Goal: Task Accomplishment & Management: Manage account settings

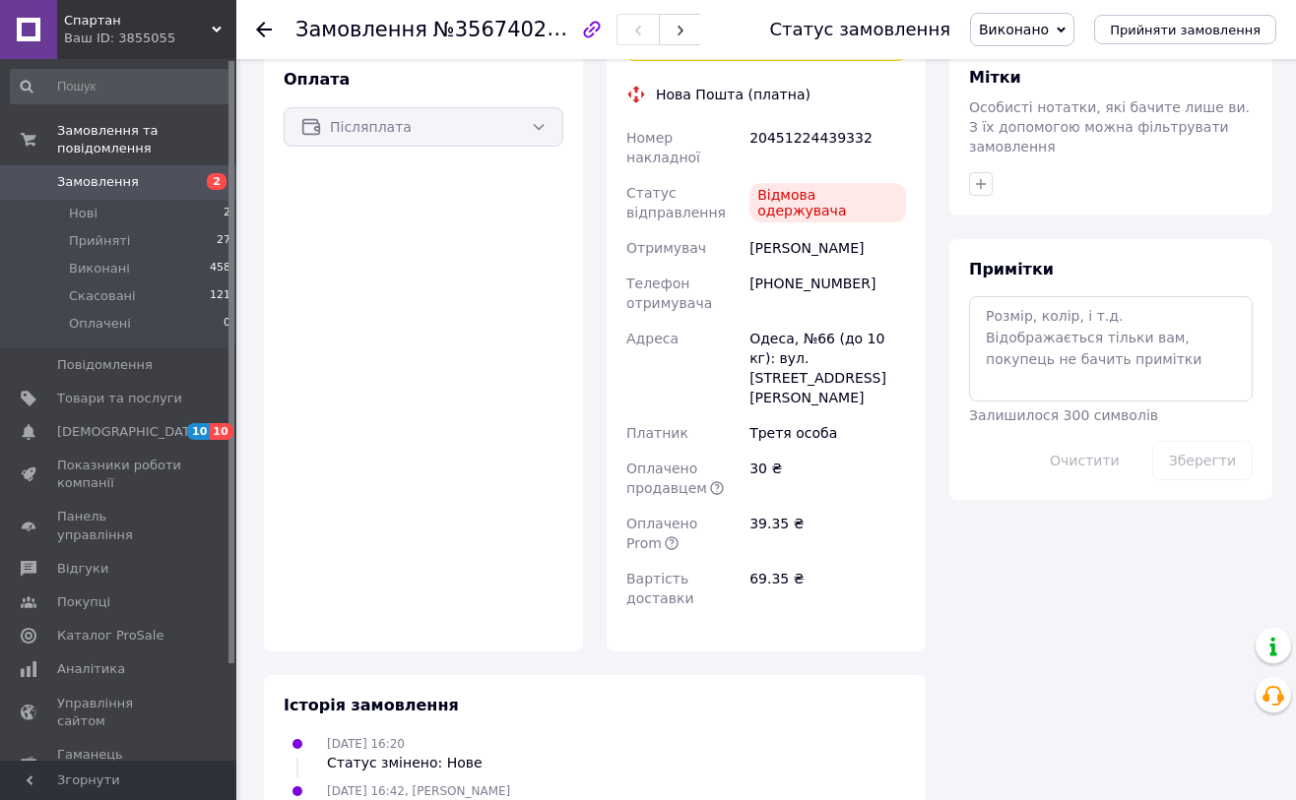
scroll to position [1069, 0]
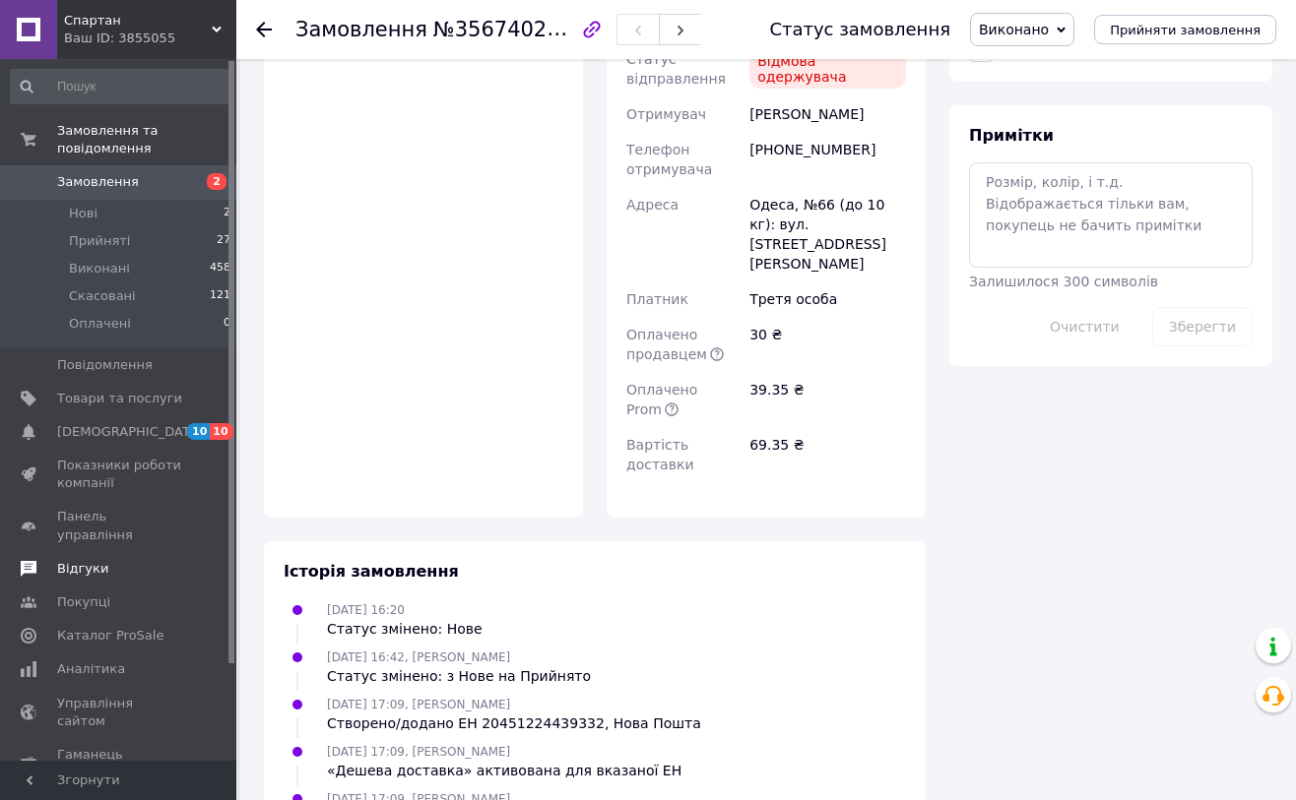
click at [91, 560] on span "Відгуки" at bounding box center [82, 569] width 51 height 18
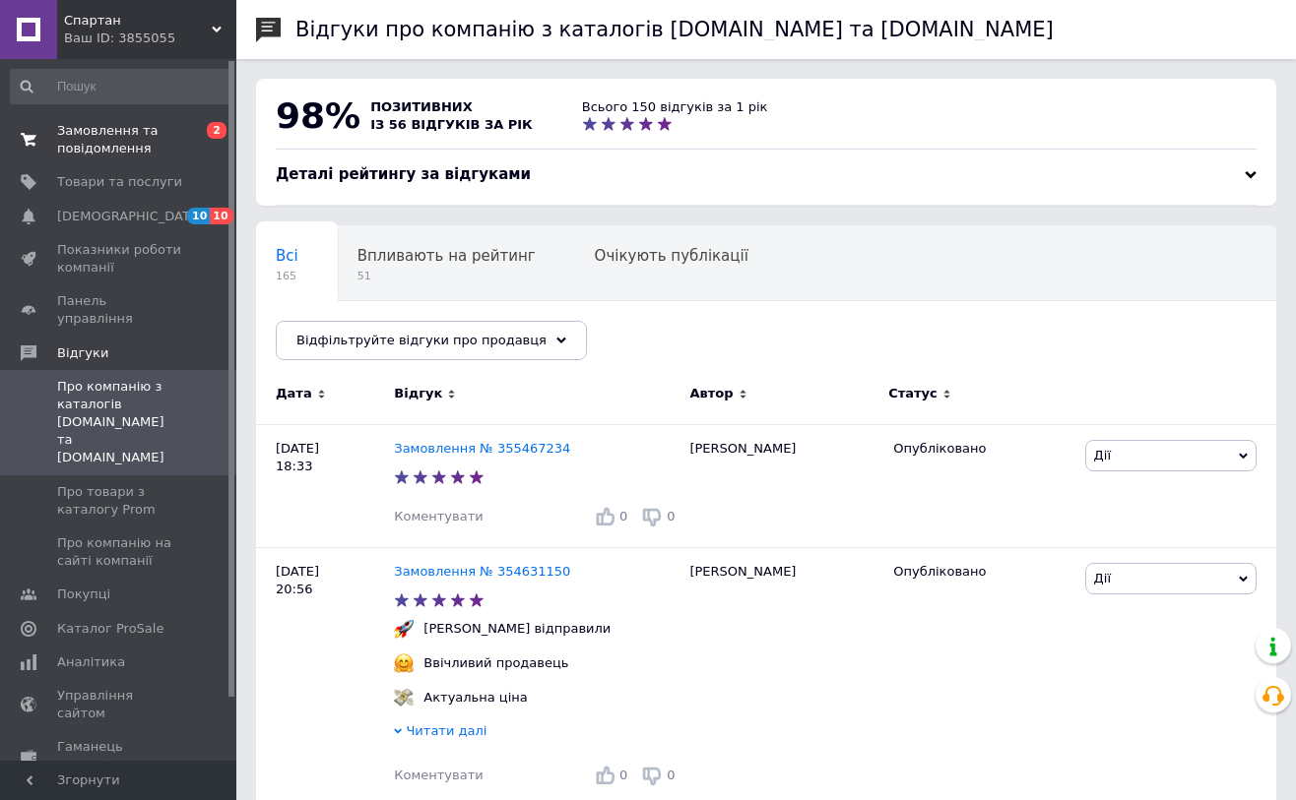
click at [87, 134] on span "Замовлення та повідомлення" at bounding box center [119, 139] width 125 height 35
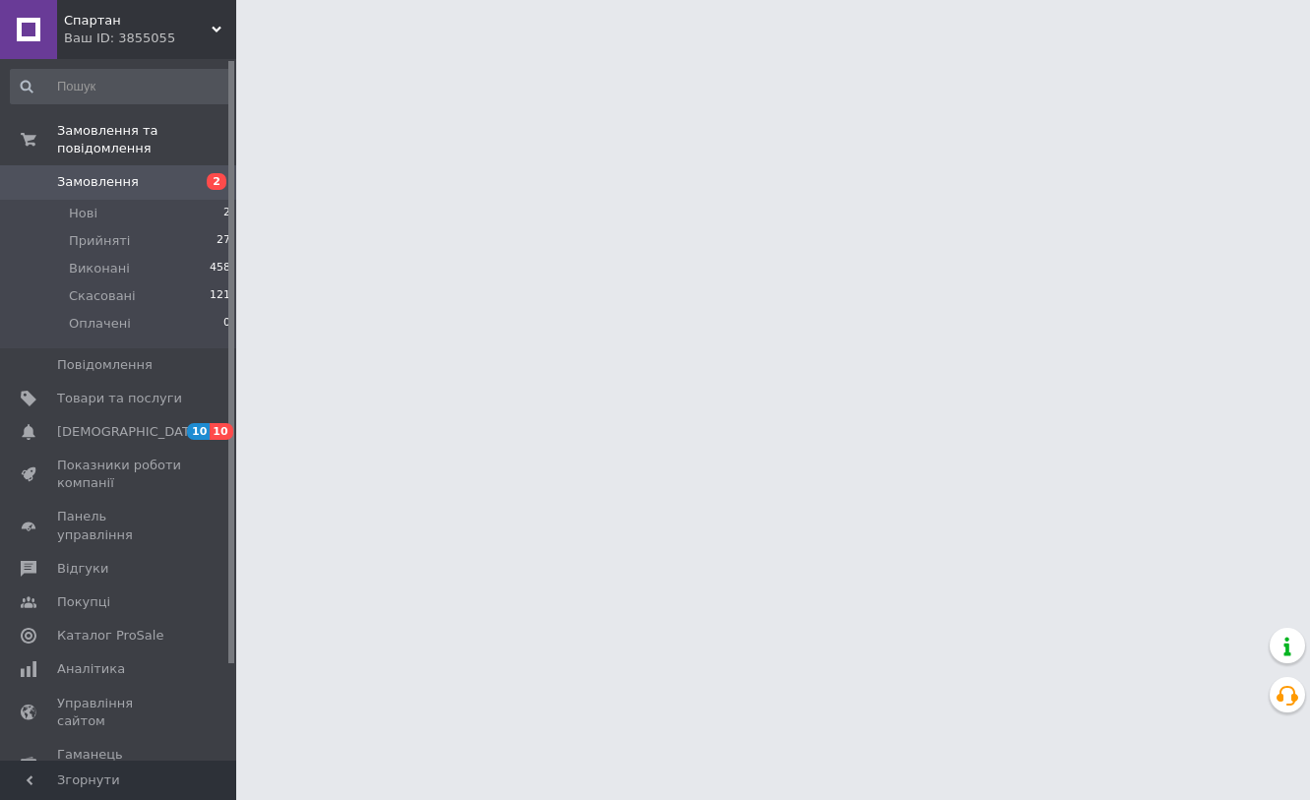
drag, startPoint x: 230, startPoint y: 300, endPoint x: 248, endPoint y: 299, distance: 17.7
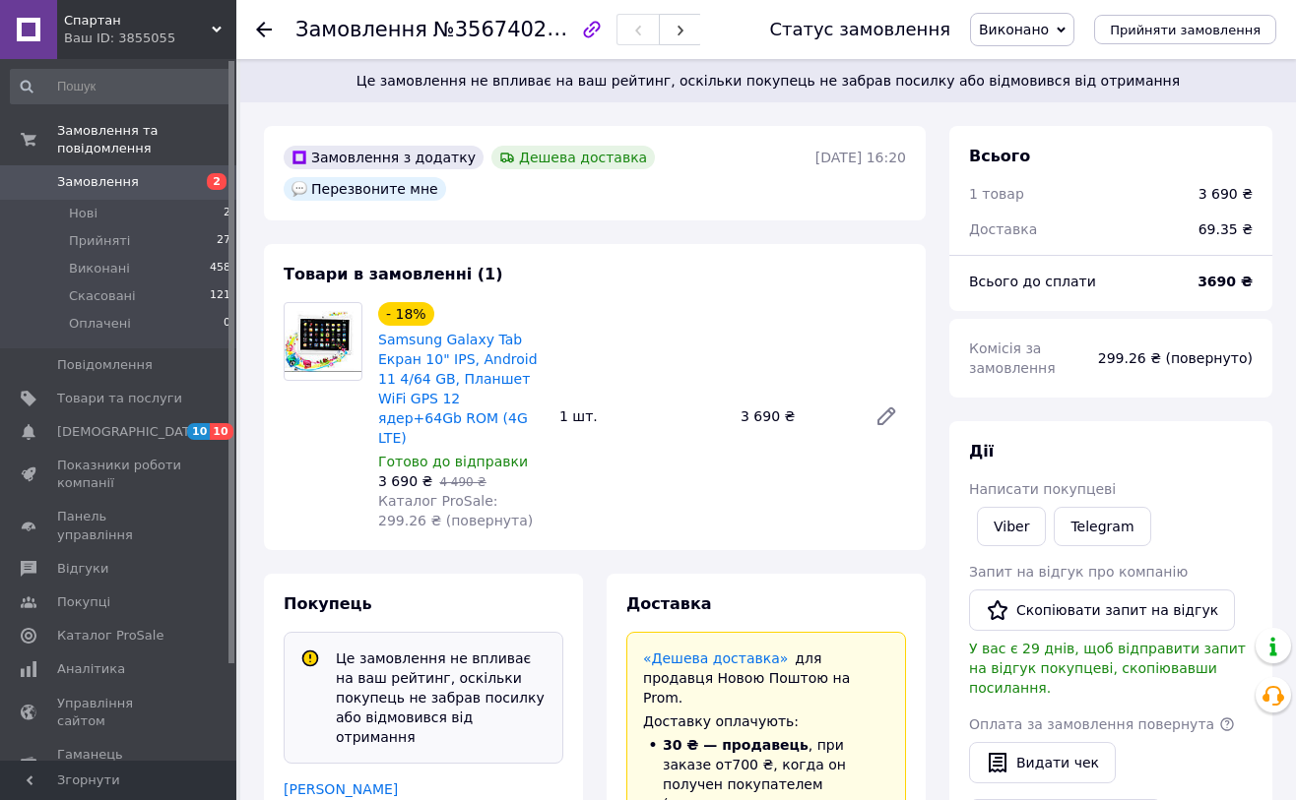
click at [171, 180] on span "Замовлення" at bounding box center [119, 182] width 125 height 18
